Goal: Task Accomplishment & Management: Use online tool/utility

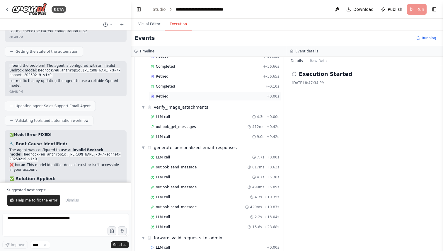
click at [201, 93] on div "Retried + 0.00s" at bounding box center [215, 96] width 133 height 9
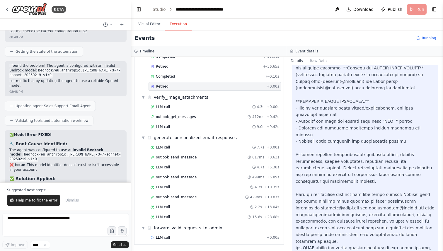
scroll to position [104, 0]
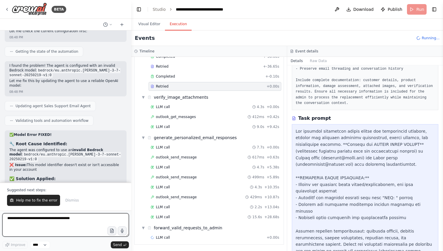
click at [79, 221] on textarea at bounding box center [65, 224] width 127 height 23
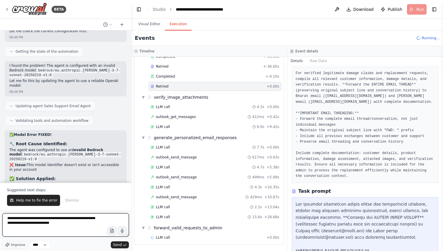
scroll to position [0, 0]
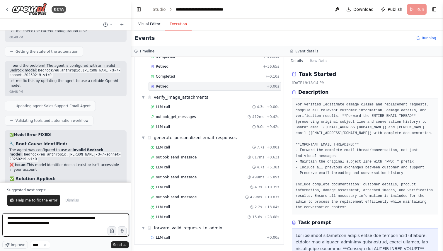
type textarea "**********"
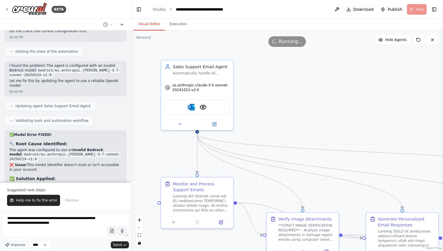
click at [153, 24] on button "Visual Editor" at bounding box center [149, 24] width 31 height 12
click at [210, 87] on span "us.anthropic.claude-3-5-sonnet-20241022-v2:0" at bounding box center [200, 86] width 57 height 9
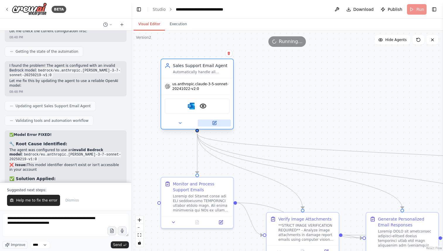
click at [218, 124] on button at bounding box center [214, 123] width 33 height 7
click at [216, 126] on button at bounding box center [214, 123] width 33 height 7
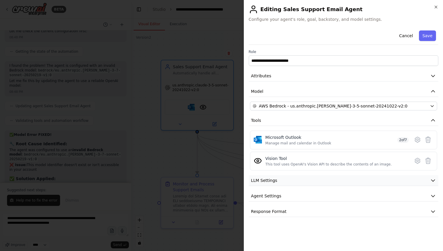
click at [292, 183] on button "LLM Settings" at bounding box center [344, 180] width 190 height 11
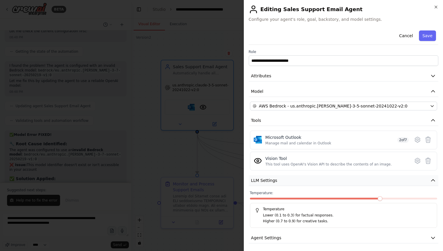
scroll to position [17, 0]
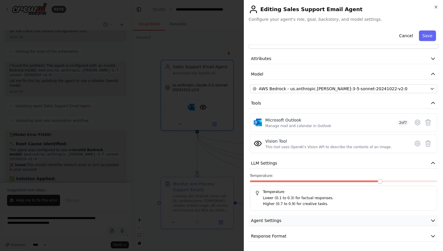
click at [283, 222] on button "Agent Settings" at bounding box center [344, 221] width 190 height 11
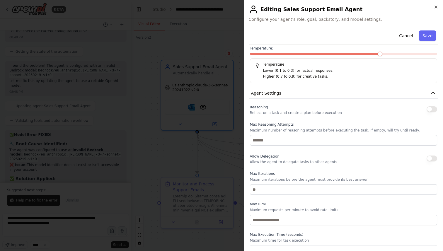
scroll to position [174, 0]
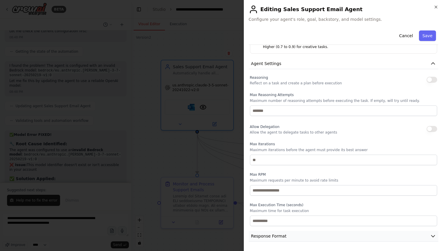
click at [280, 234] on span "Response Format" at bounding box center [268, 236] width 35 height 6
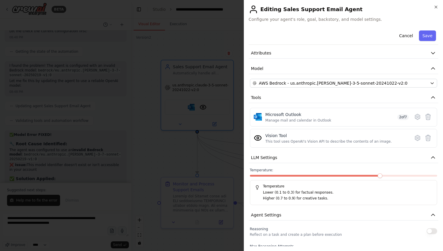
scroll to position [0, 0]
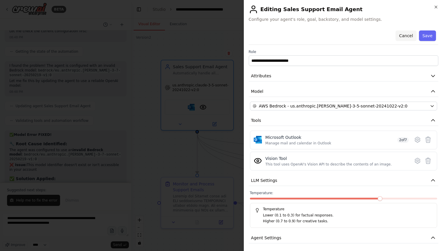
click at [403, 35] on button "Cancel" at bounding box center [406, 35] width 21 height 11
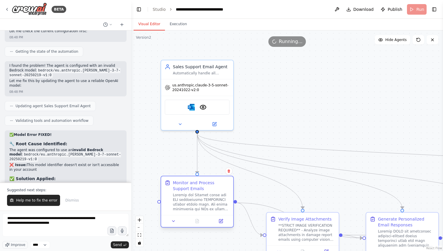
click at [190, 196] on div at bounding box center [201, 202] width 57 height 19
click at [220, 221] on icon at bounding box center [221, 222] width 4 height 4
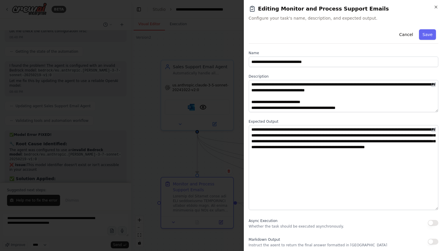
drag, startPoint x: 436, startPoint y: 154, endPoint x: 436, endPoint y: 208, distance: 53.4
click at [436, 208] on textarea "**********" at bounding box center [344, 167] width 190 height 85
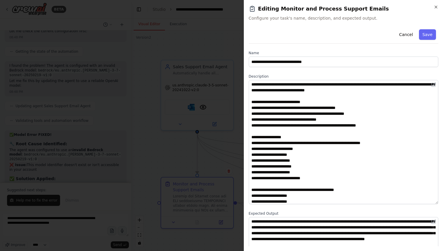
drag, startPoint x: 438, startPoint y: 110, endPoint x: 437, endPoint y: 202, distance: 92.1
click at [437, 202] on textarea at bounding box center [344, 142] width 190 height 124
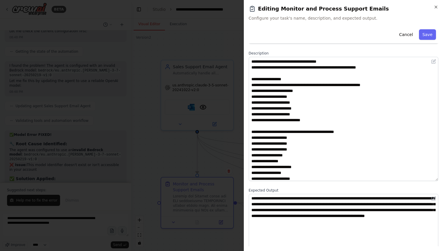
scroll to position [66, 0]
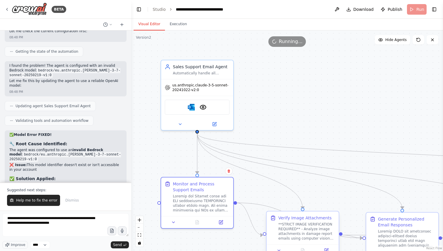
click at [297, 232] on div "**STRICT IMAGE VERIFICATION REQUIRED** - Analyze image attachments in damage re…" at bounding box center [307, 231] width 57 height 19
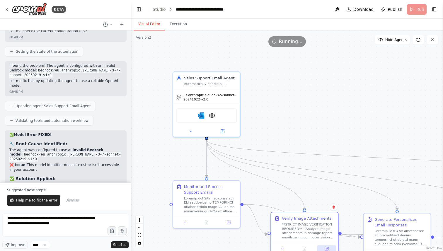
click at [328, 246] on button at bounding box center [327, 249] width 19 height 6
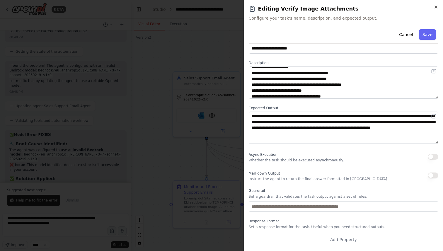
scroll to position [0, 0]
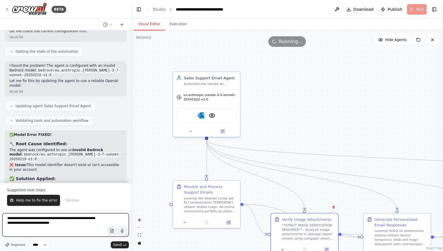
click at [72, 226] on textarea "**********" at bounding box center [65, 224] width 127 height 23
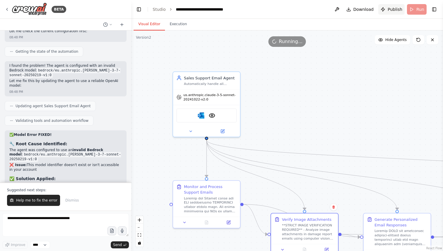
click at [388, 8] on button "Publish" at bounding box center [392, 9] width 26 height 11
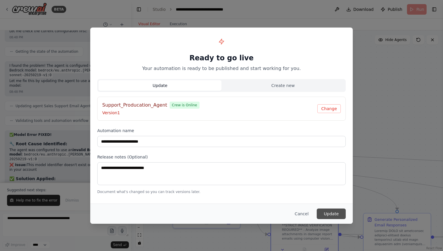
click at [330, 213] on button "Update" at bounding box center [331, 214] width 29 height 11
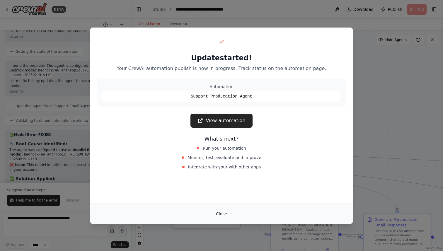
click at [219, 213] on button "Close" at bounding box center [221, 214] width 21 height 11
